Goal: Use online tool/utility

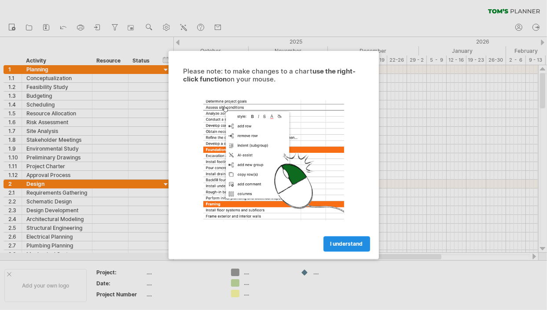
click at [334, 245] on span "I understand" at bounding box center [346, 244] width 33 height 7
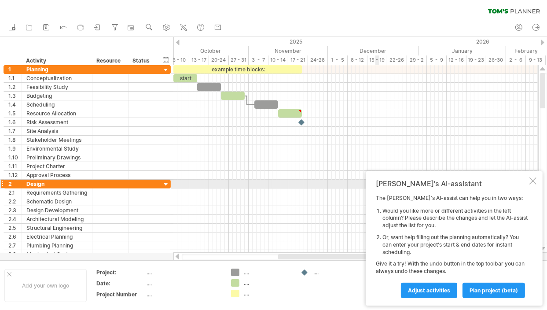
click at [531, 183] on div at bounding box center [532, 180] width 7 height 7
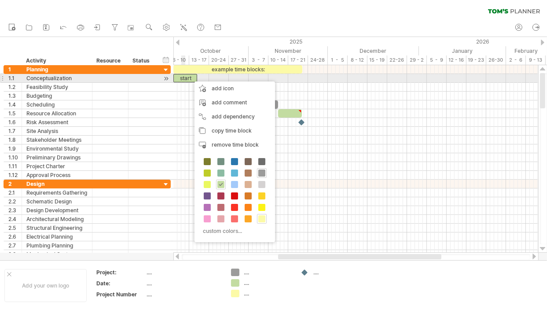
click at [182, 80] on div "start" at bounding box center [185, 78] width 24 height 8
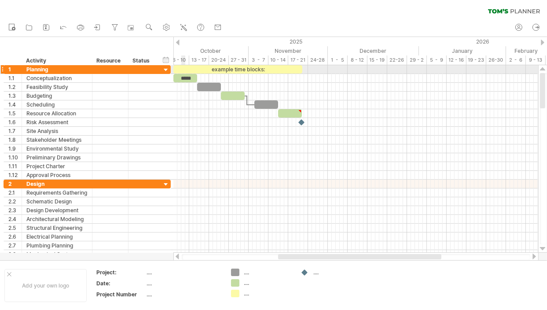
click at [182, 70] on div "example time blocks:" at bounding box center [237, 69] width 129 height 8
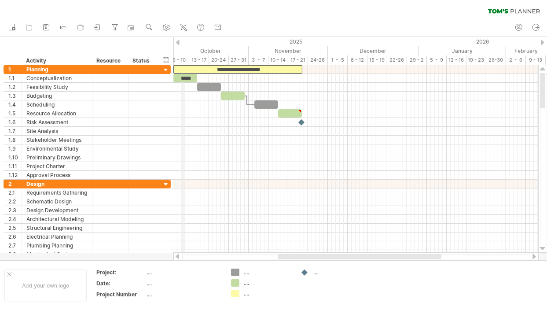
click at [183, 59] on div "6 - 10" at bounding box center [179, 59] width 20 height 9
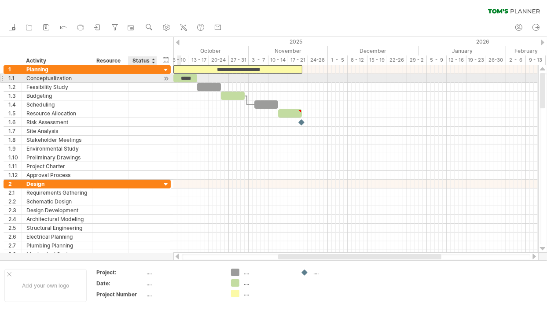
click at [164, 79] on div at bounding box center [166, 78] width 8 height 9
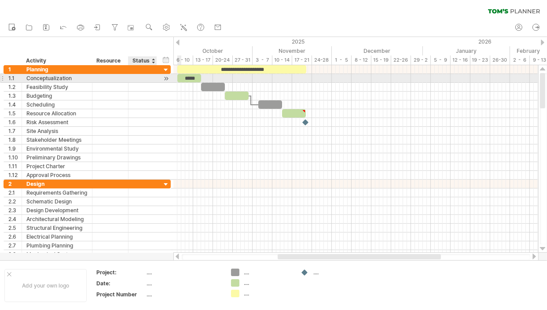
click at [164, 79] on div at bounding box center [166, 78] width 8 height 9
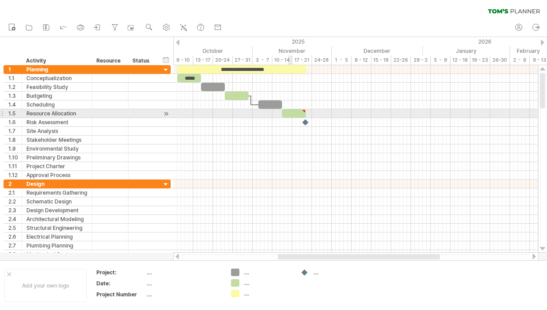
type textarea "**********"
